Goal: Information Seeking & Learning: Learn about a topic

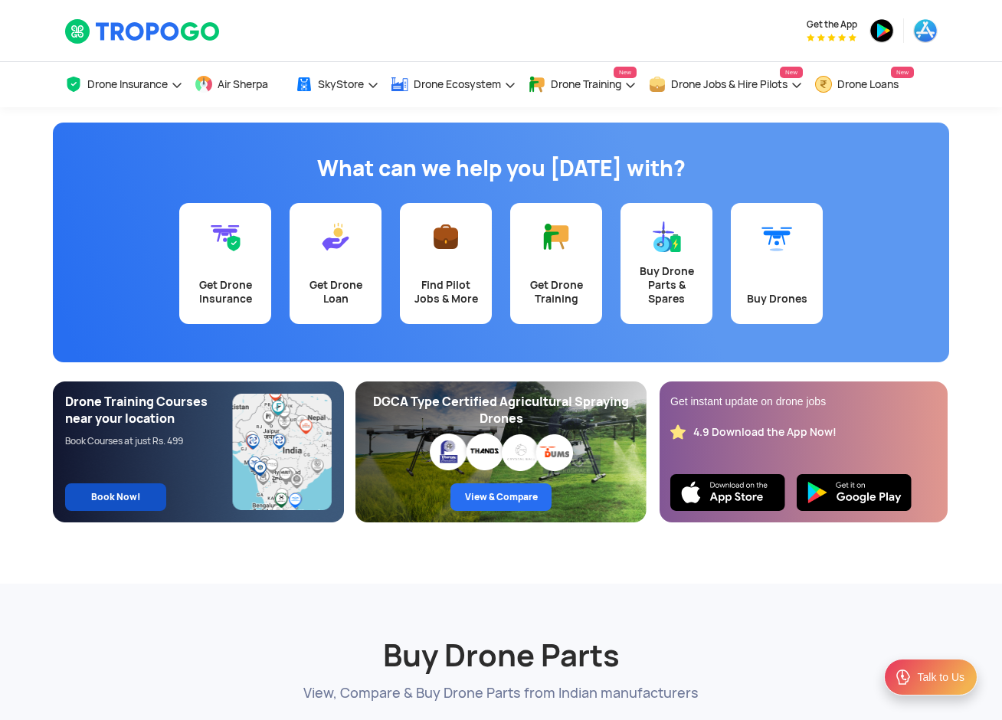
click at [116, 497] on span "Book Now!" at bounding box center [116, 497] width 50 height 12
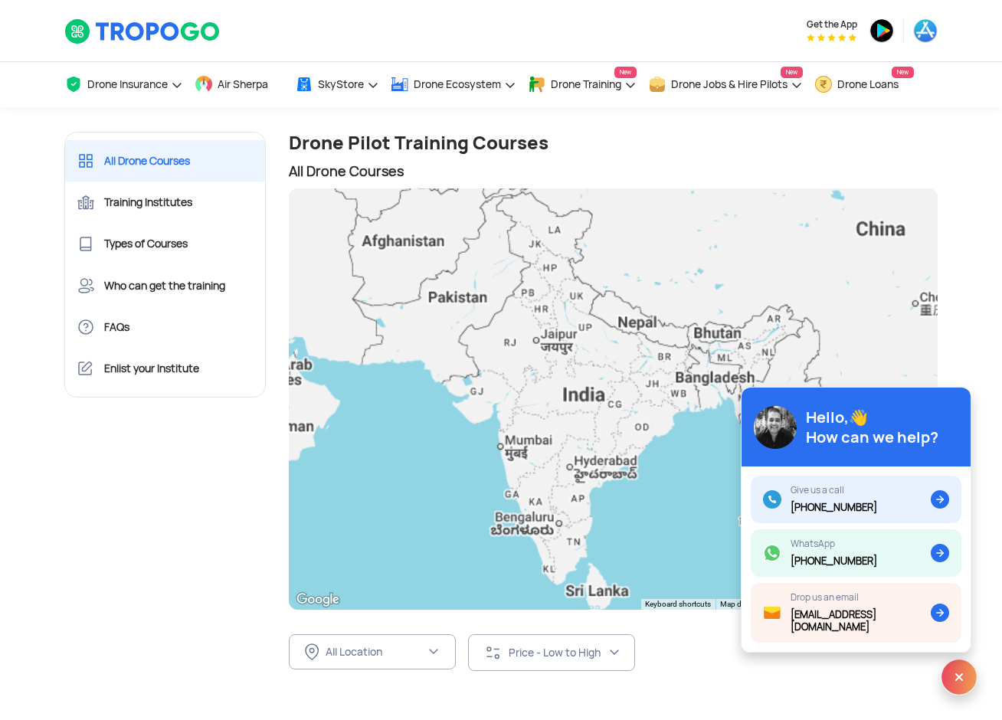
click at [372, 231] on div at bounding box center [614, 398] width 650 height 421
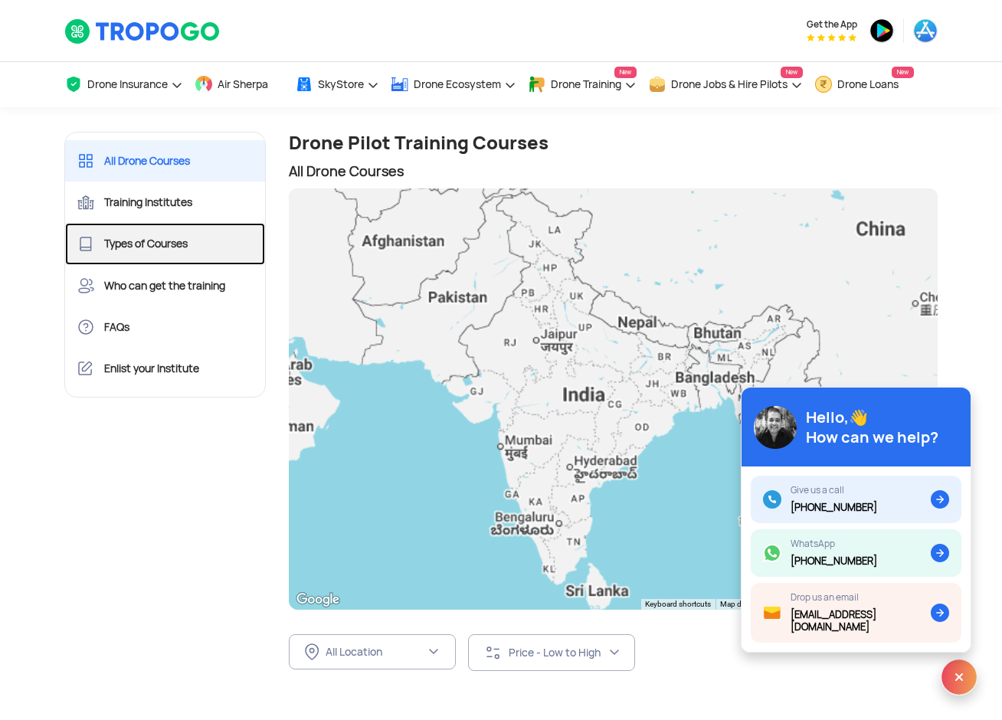
click at [165, 244] on span "Types of Courses" at bounding box center [145, 244] width 83 height 14
